Goal: Information Seeking & Learning: Learn about a topic

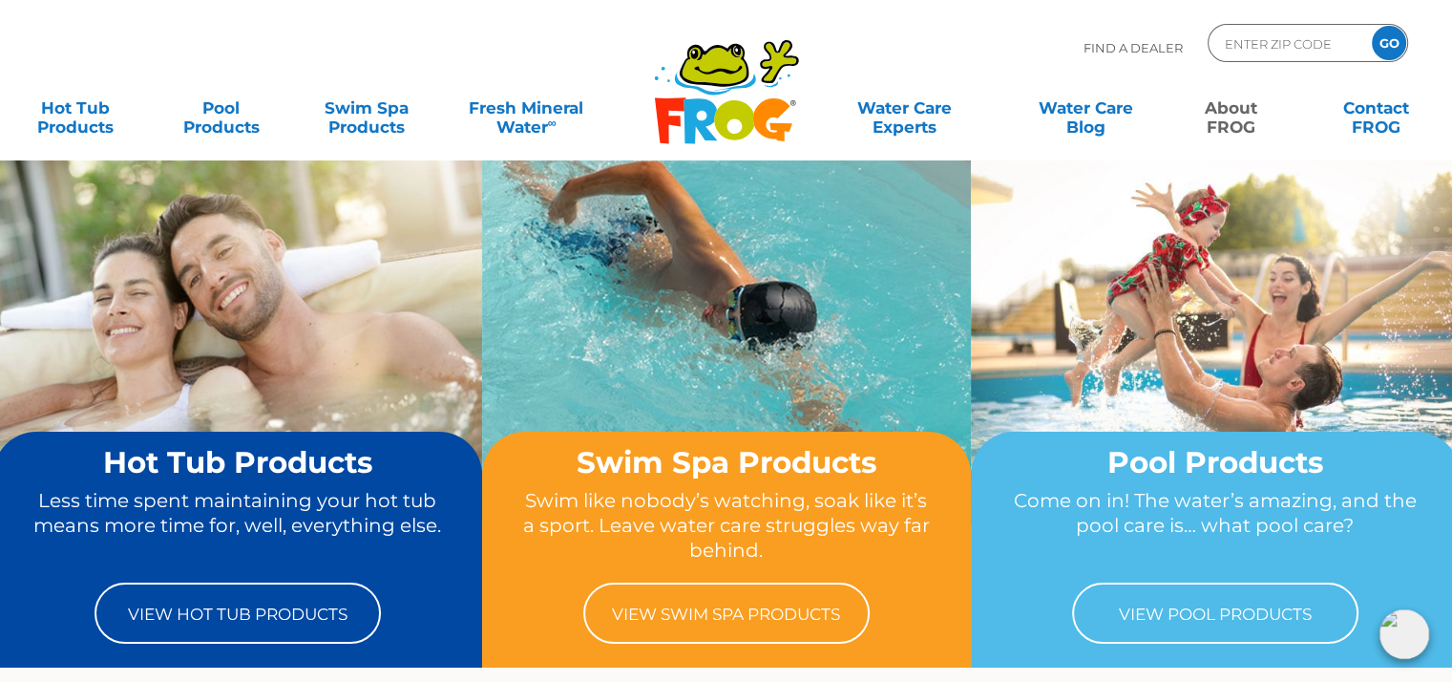
click at [1231, 118] on link "About FROG" at bounding box center [1230, 108] width 113 height 38
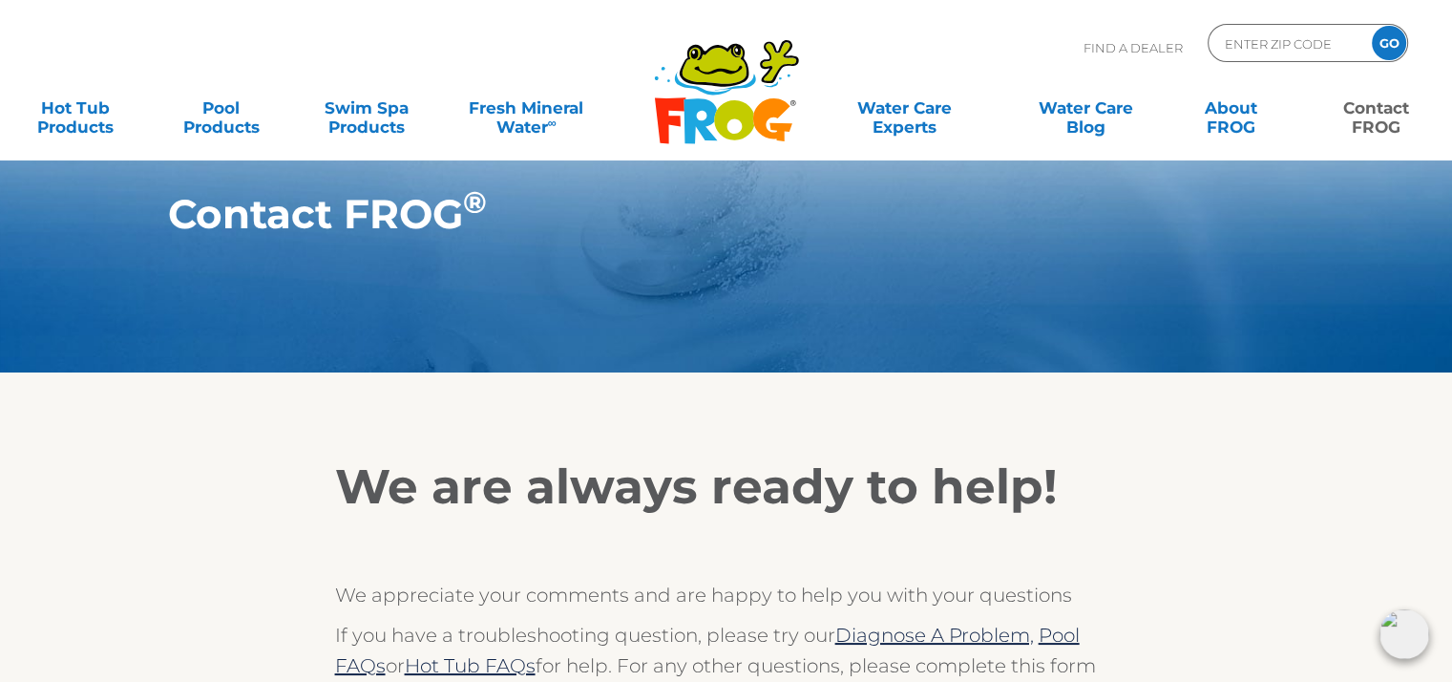
click at [1356, 110] on link "Contact FROG" at bounding box center [1376, 108] width 113 height 38
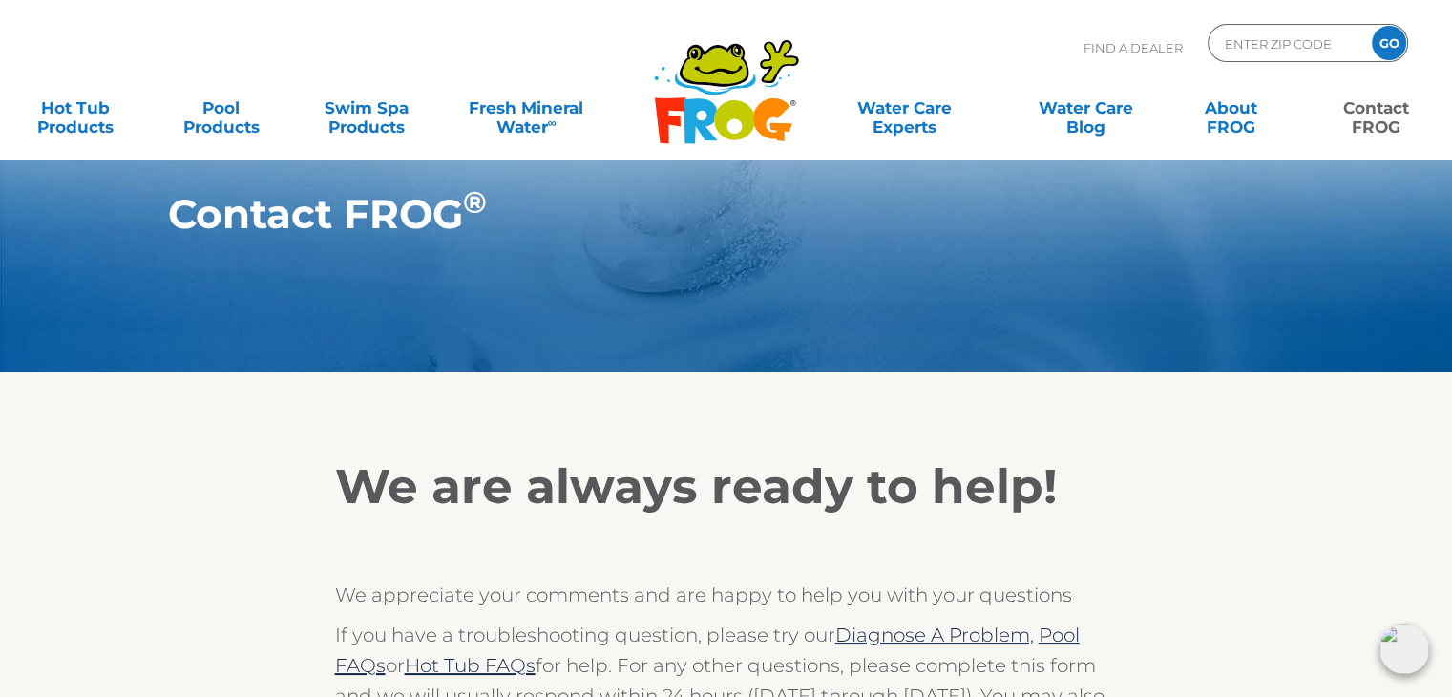
click at [1371, 108] on link "Contact FROG" at bounding box center [1376, 108] width 113 height 38
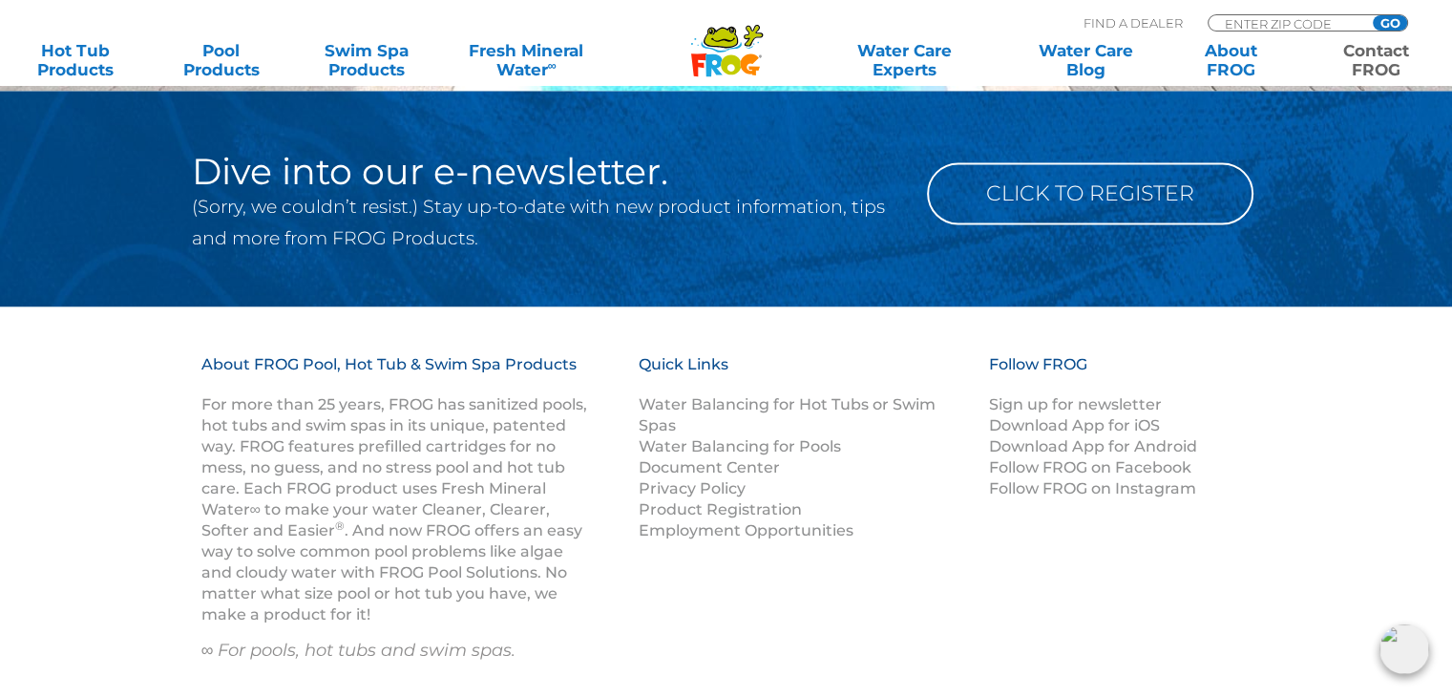
scroll to position [2776, 0]
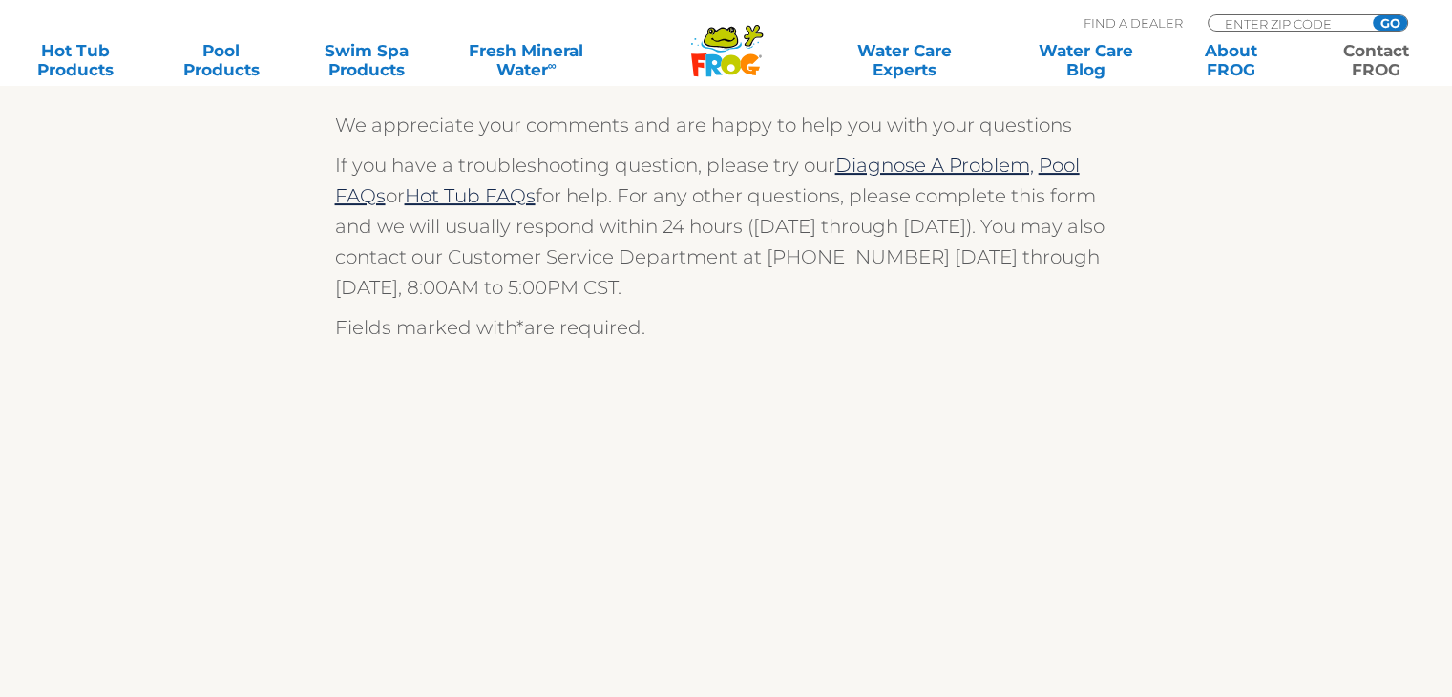
scroll to position [382, 0]
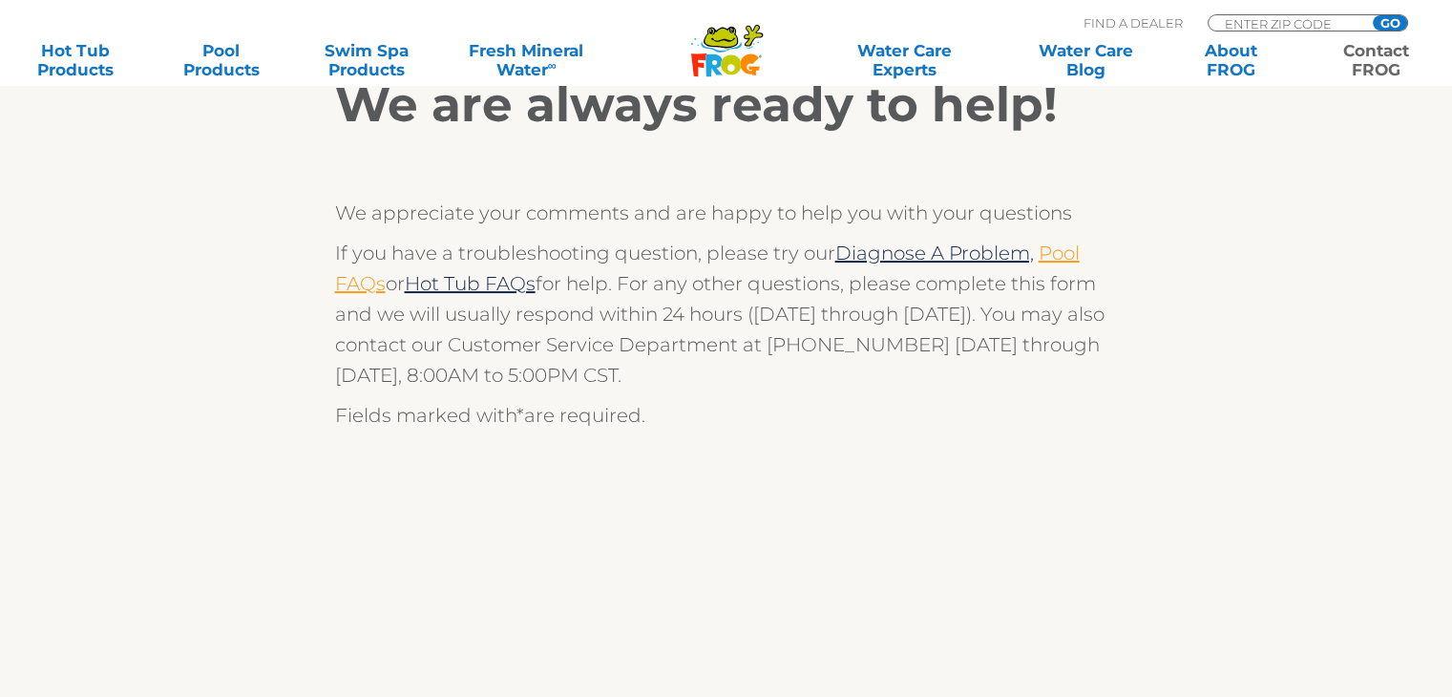
click at [343, 279] on link "Pool FAQs" at bounding box center [707, 268] width 745 height 53
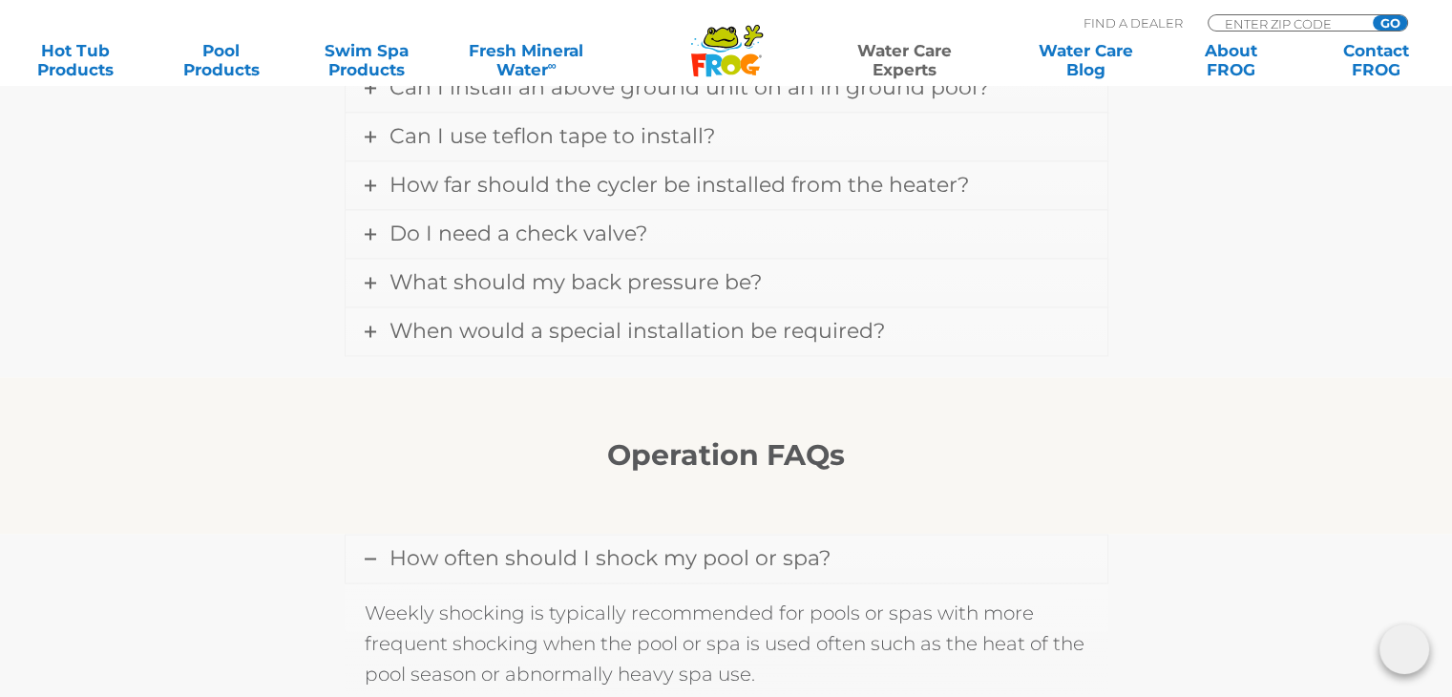
scroll to position [3150, 0]
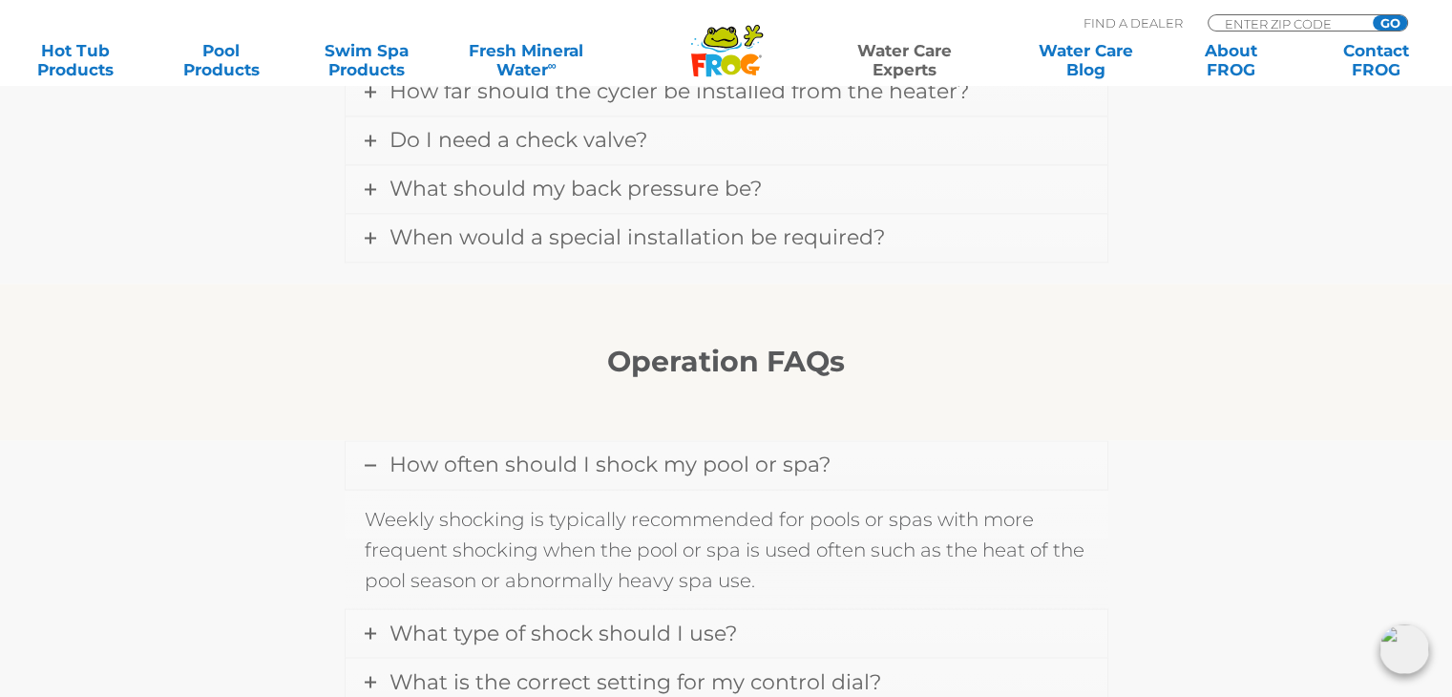
drag, startPoint x: 369, startPoint y: 203, endPoint x: 375, endPoint y: 229, distance: 26.4
click at [369, 232] on icon at bounding box center [370, 237] width 11 height 11
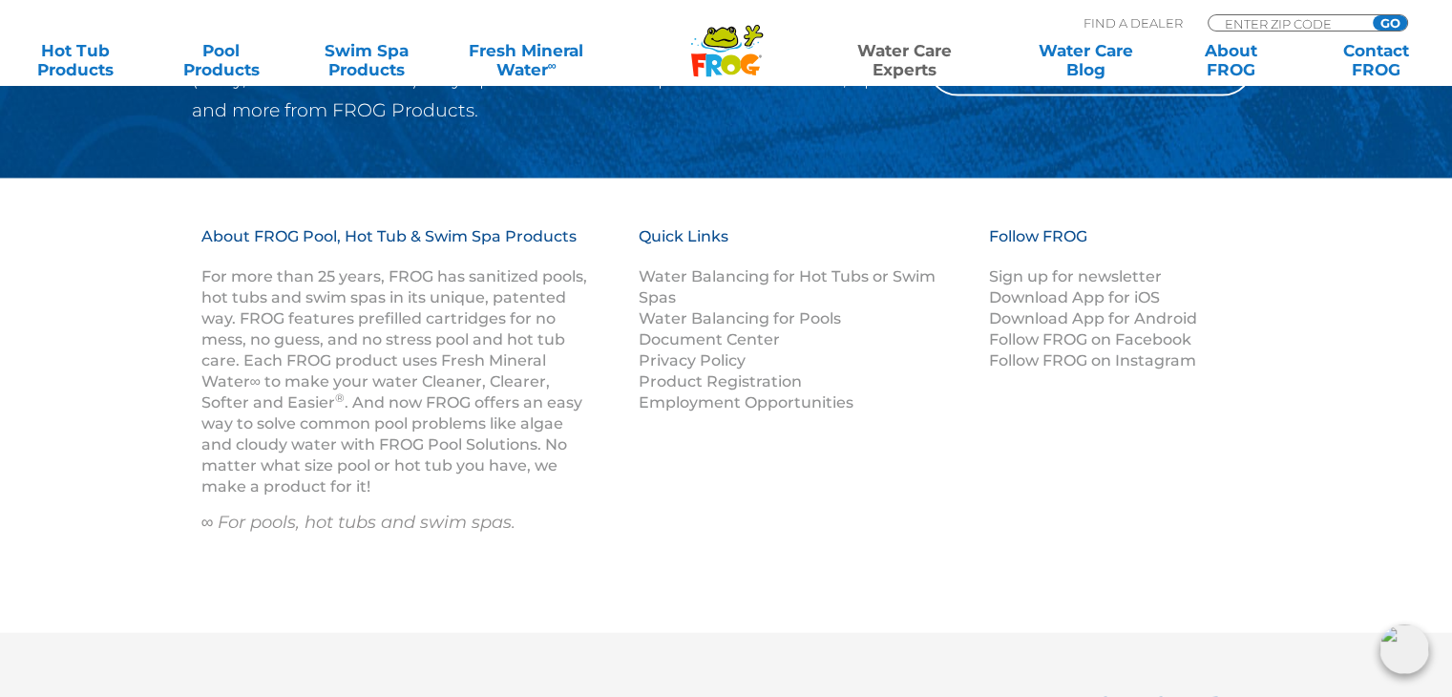
scroll to position [4150, 0]
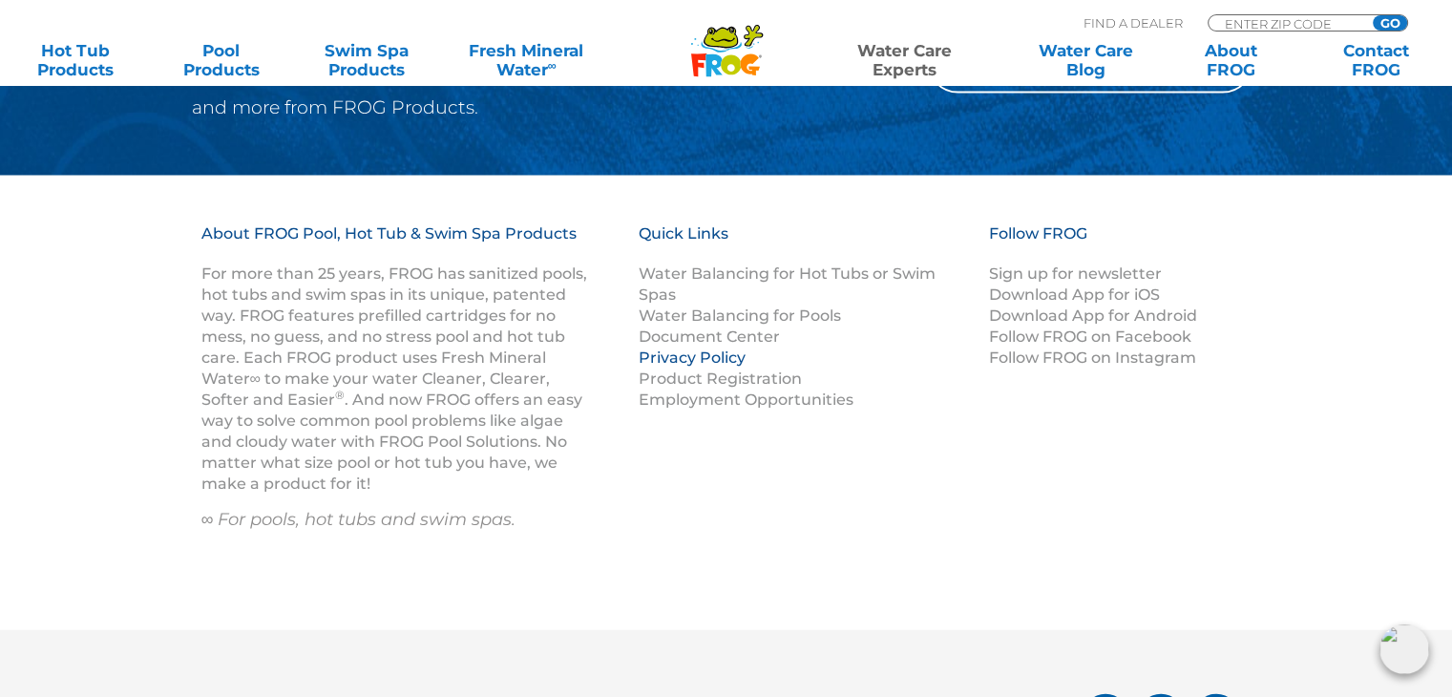
click at [700, 348] on link "Privacy Policy" at bounding box center [692, 357] width 107 height 18
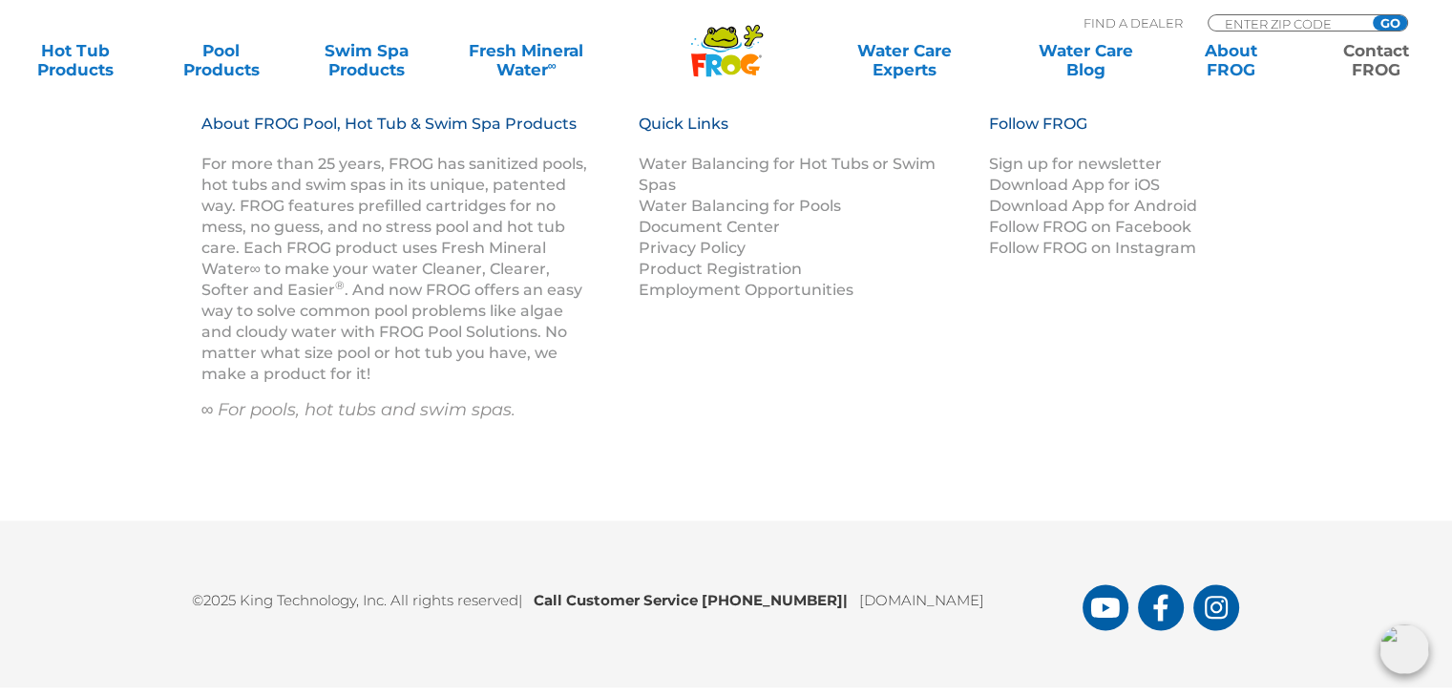
scroll to position [3055, 0]
